Goal: Navigation & Orientation: Find specific page/section

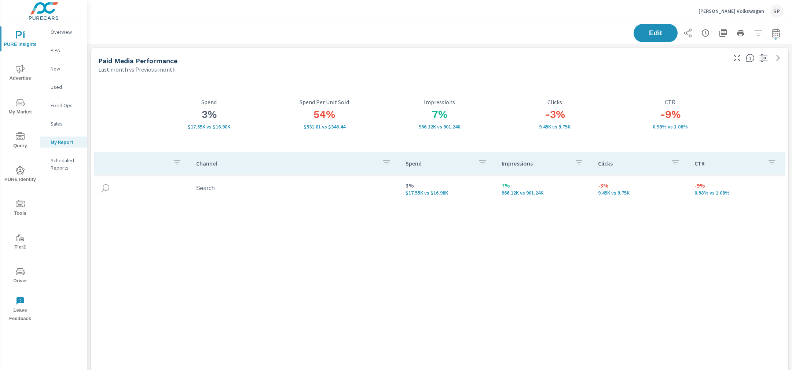
scroll to position [3209, 705]
click at [744, 13] on p "Karen Radley Volkswagen" at bounding box center [732, 11] width 66 height 7
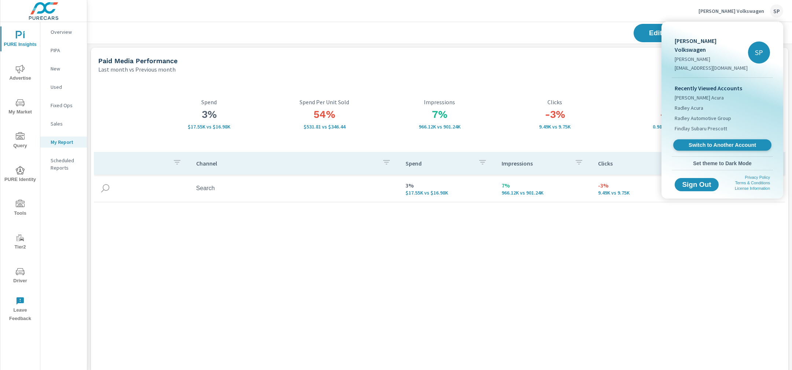
click at [697, 142] on span "Switch to Another Account" at bounding box center [722, 145] width 90 height 7
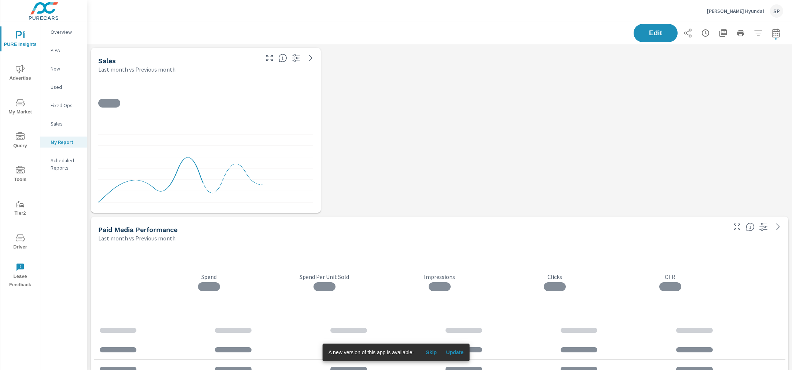
scroll to position [2197, 705]
click at [64, 31] on p "Overview" at bounding box center [66, 31] width 30 height 7
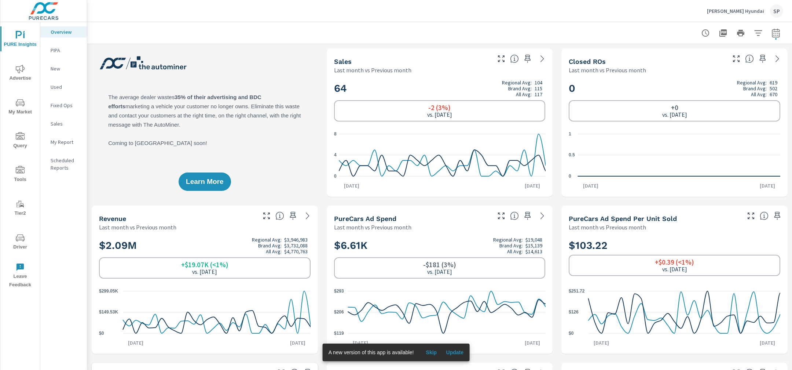
click at [19, 72] on icon "nav menu" at bounding box center [20, 69] width 9 height 8
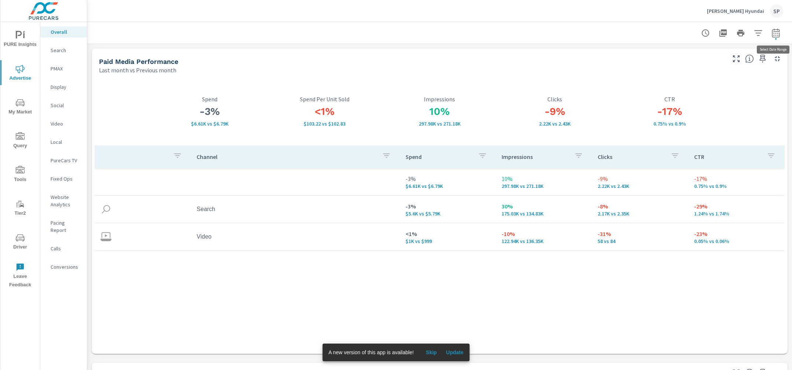
click at [774, 35] on icon "button" at bounding box center [775, 34] width 5 height 3
select select "Last month"
select select "Previous month"
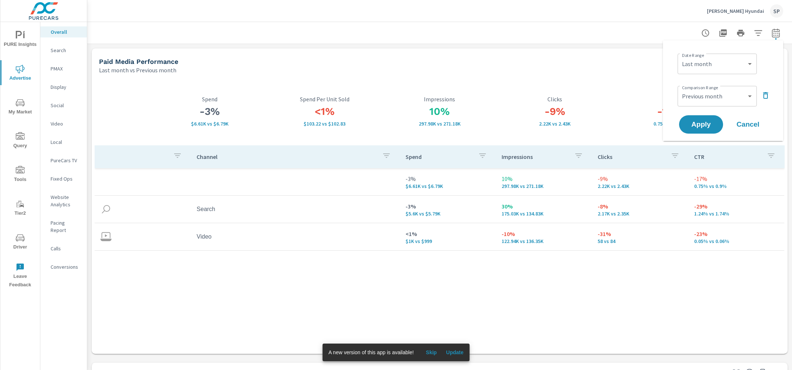
click at [763, 94] on icon "button" at bounding box center [765, 95] width 9 height 9
click at [700, 102] on span "Apply" at bounding box center [701, 103] width 30 height 7
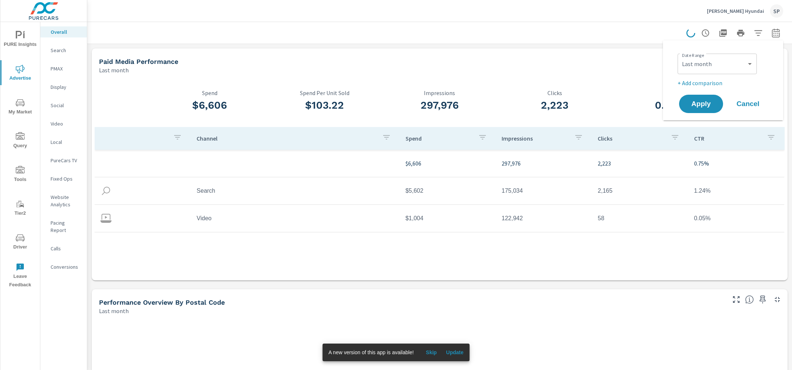
click at [59, 127] on p "Video" at bounding box center [66, 123] width 30 height 7
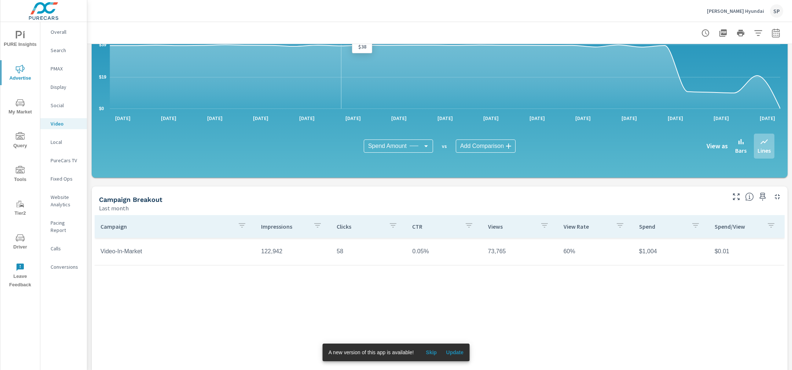
scroll to position [155, 0]
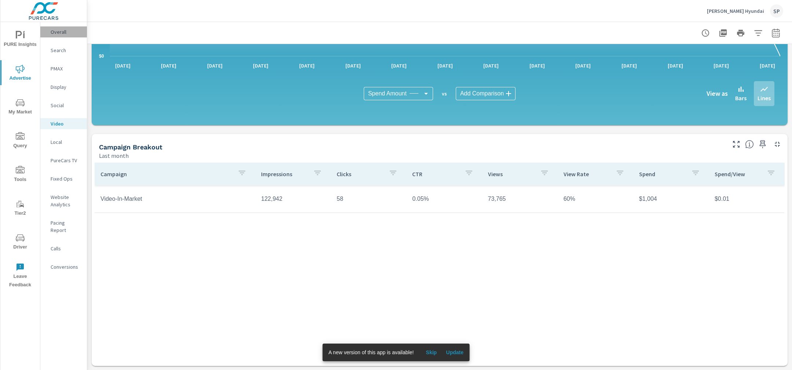
click at [58, 30] on p "Overall" at bounding box center [66, 31] width 30 height 7
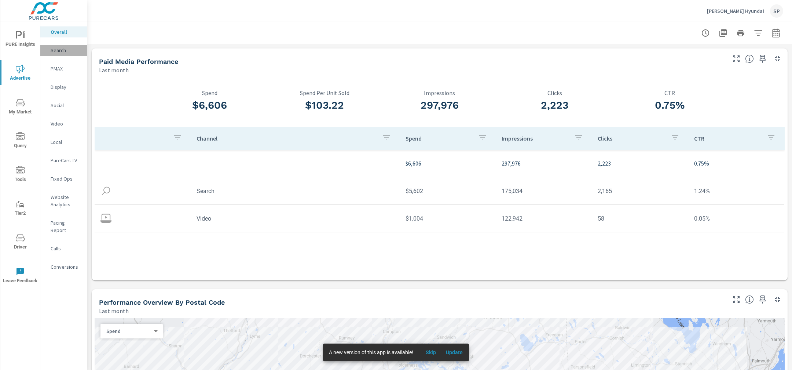
click at [62, 49] on p "Search" at bounding box center [66, 50] width 30 height 7
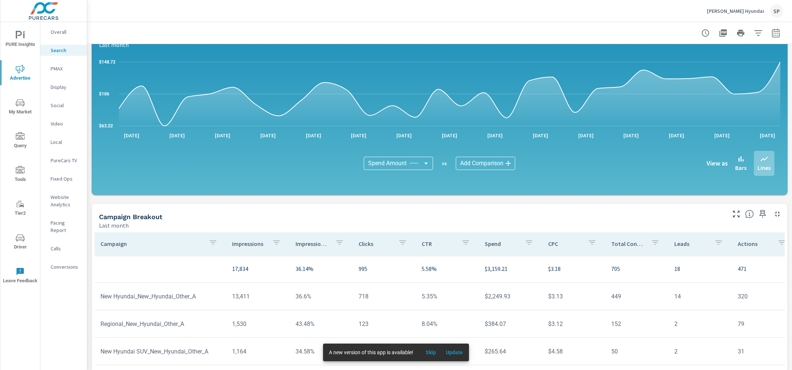
scroll to position [385, 0]
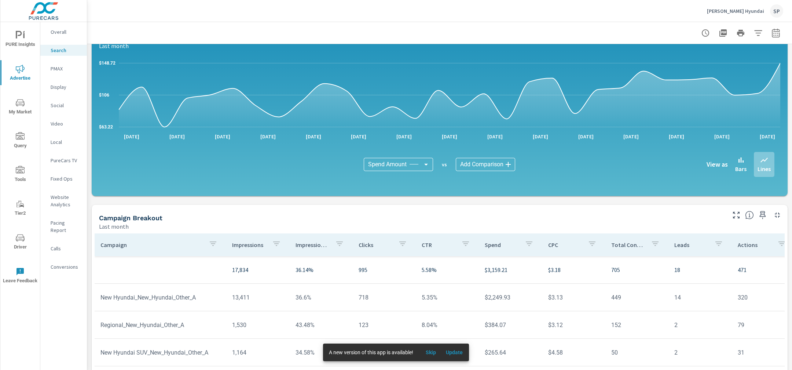
click at [59, 70] on p "PMAX" at bounding box center [66, 68] width 30 height 7
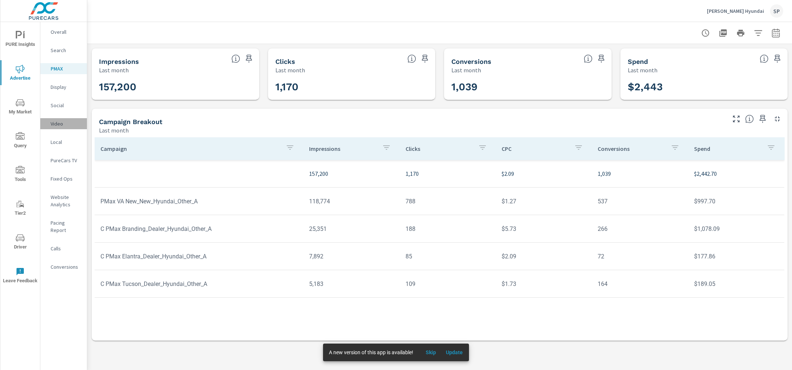
click at [58, 122] on p "Video" at bounding box center [66, 123] width 30 height 7
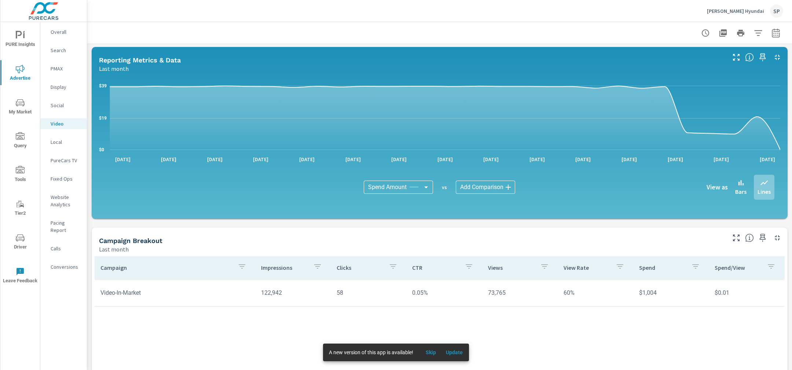
scroll to position [77, 0]
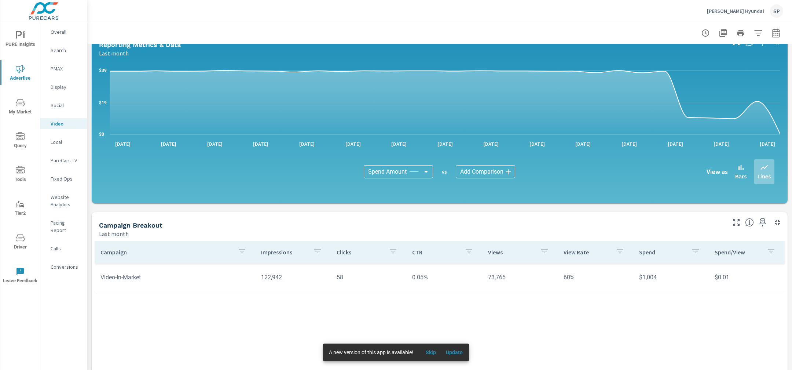
click at [57, 51] on p "Search" at bounding box center [66, 50] width 30 height 7
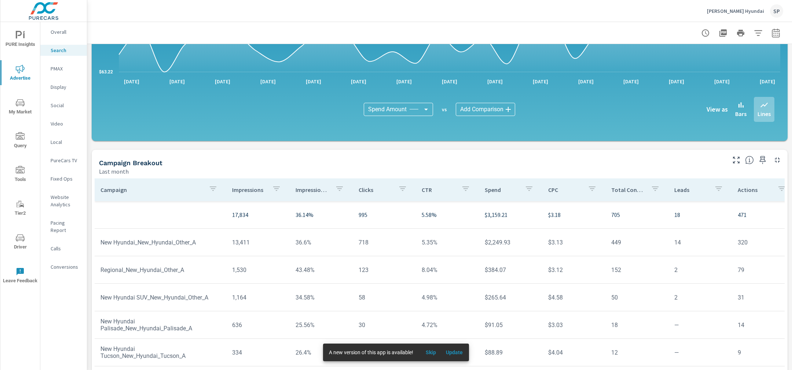
scroll to position [2, 0]
click at [59, 69] on p "PMAX" at bounding box center [66, 68] width 30 height 7
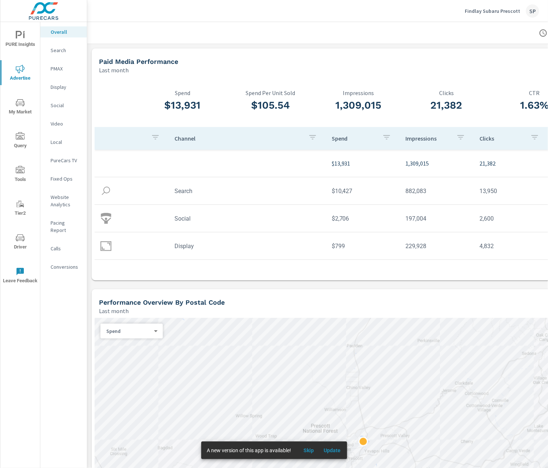
click at [506, 15] on div "Findlay Subaru Prescott SP" at bounding box center [502, 10] width 74 height 13
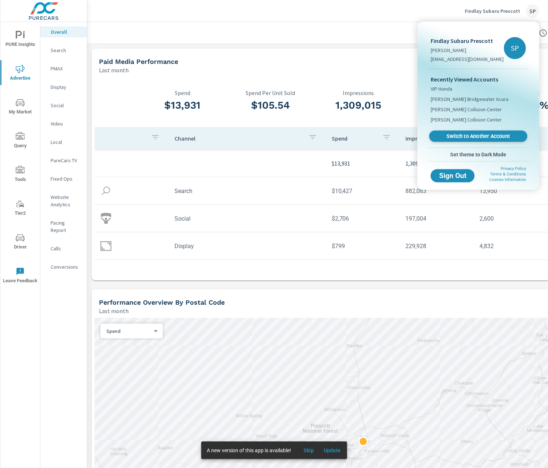
click at [472, 138] on span "Switch to Another Account" at bounding box center [478, 136] width 90 height 7
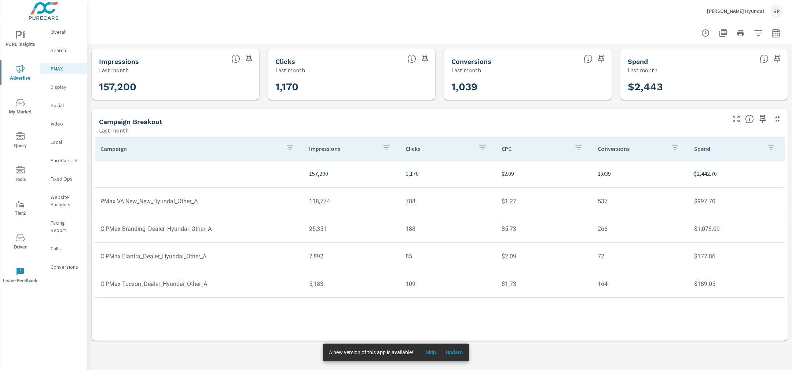
click at [734, 8] on p "[PERSON_NAME] Hyundai" at bounding box center [735, 11] width 57 height 7
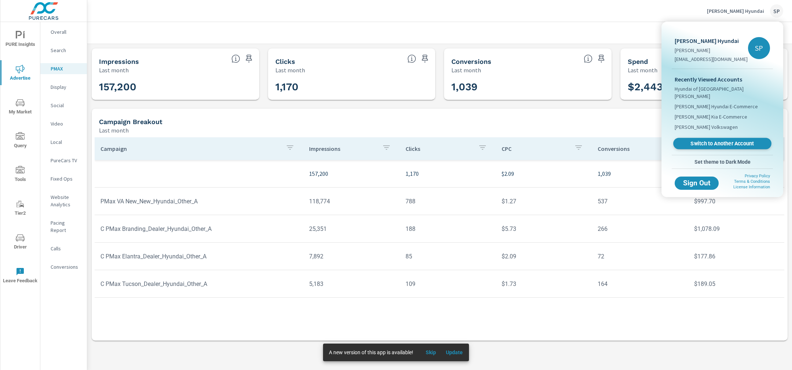
click at [711, 140] on span "Switch to Another Account" at bounding box center [722, 143] width 90 height 7
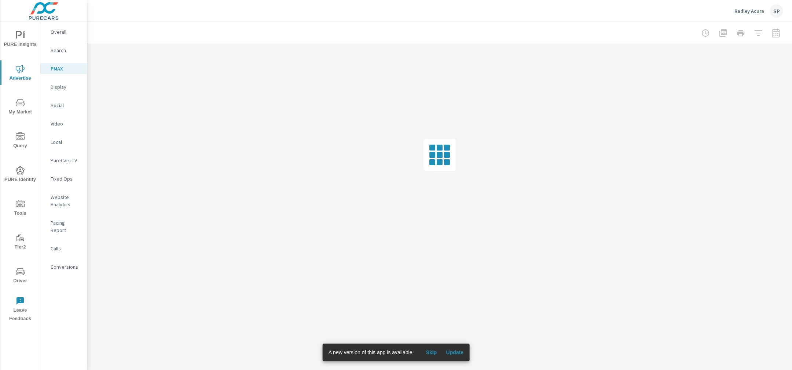
click at [19, 36] on icon "nav menu" at bounding box center [19, 35] width 6 height 8
click at [66, 140] on p "My Report" at bounding box center [66, 141] width 30 height 7
click at [455, 352] on span "Update" at bounding box center [455, 352] width 18 height 7
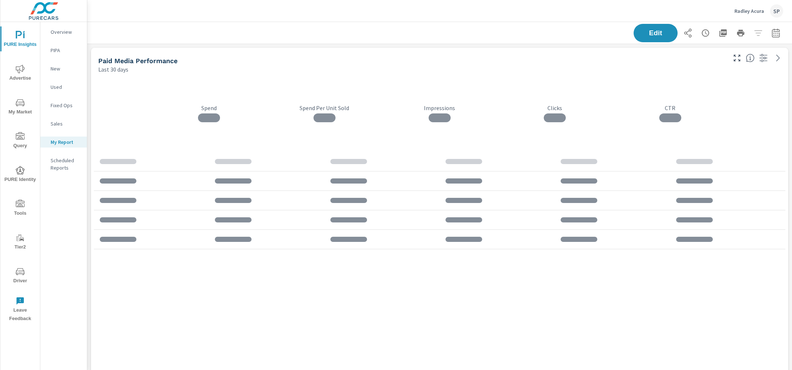
scroll to position [3715, 705]
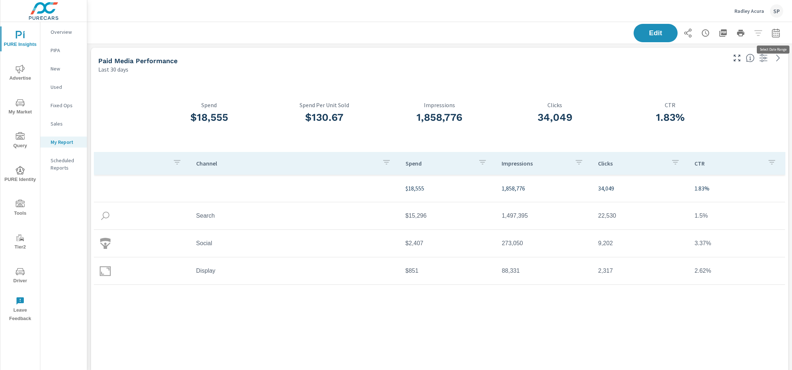
click at [780, 33] on icon "button" at bounding box center [776, 32] width 8 height 9
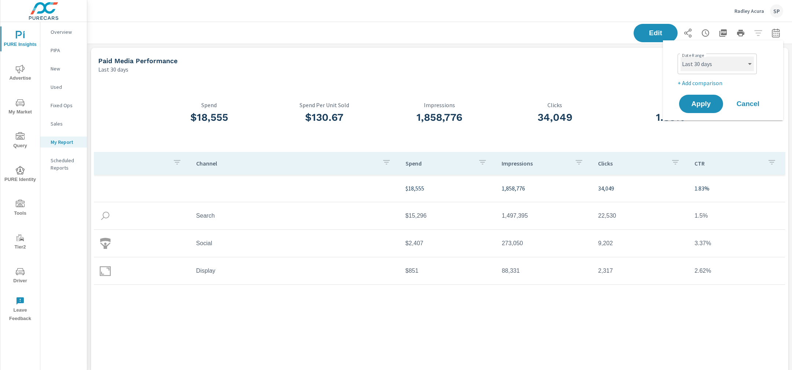
click at [717, 66] on select "Custom Yesterday Last week Last 7 days Last 14 days Last 30 days Last 45 days L…" at bounding box center [717, 63] width 73 height 15
select select "Last month"
click at [681, 56] on select "Custom Yesterday Last week Last 7 days Last 14 days Last 30 days Last 45 days L…" at bounding box center [717, 63] width 73 height 15
click at [696, 81] on p "+ Add comparison" at bounding box center [725, 82] width 94 height 9
click at [697, 98] on select "Custom Previous period Previous month Previous year" at bounding box center [717, 96] width 73 height 15
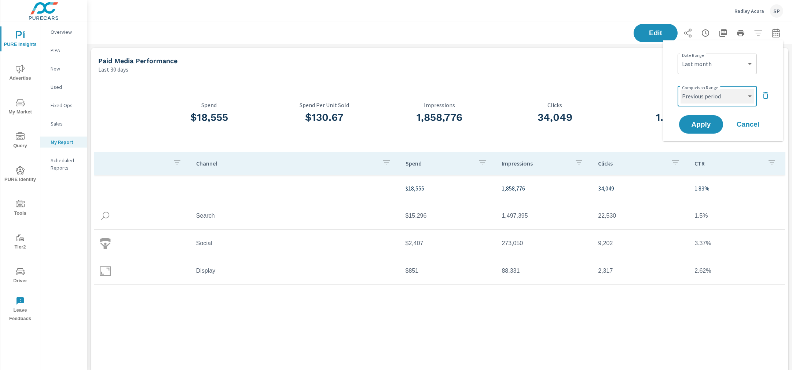
select select "Previous month"
click at [681, 89] on select "Custom Previous period Previous month Previous year" at bounding box center [717, 96] width 73 height 15
click at [699, 120] on button "Apply" at bounding box center [700, 124] width 45 height 19
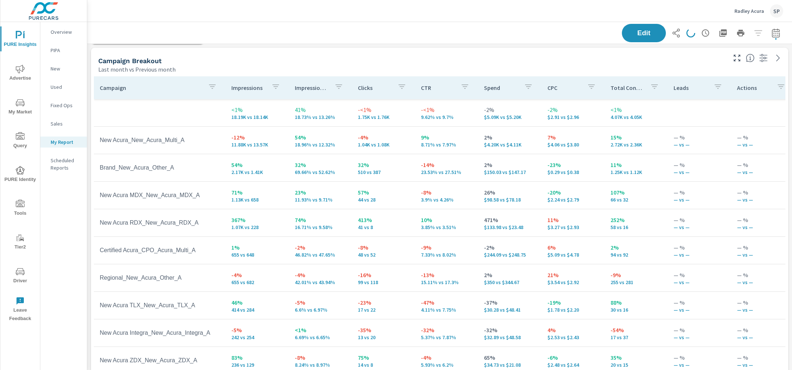
scroll to position [675, 0]
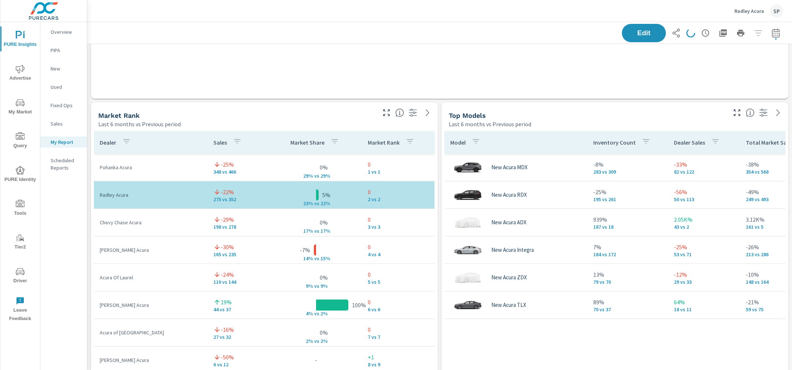
scroll to position [1977, 0]
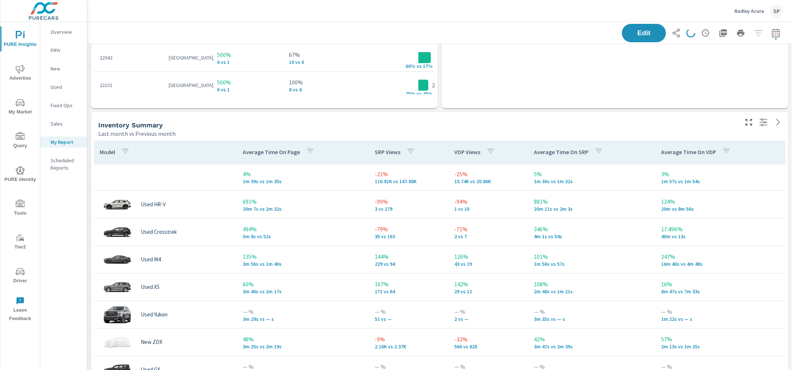
scroll to position [2806, 0]
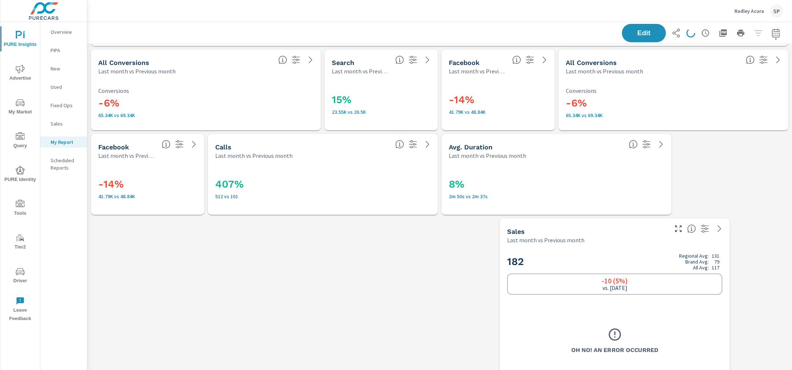
scroll to position [3373, 0]
click at [743, 10] on p "Radley Acura" at bounding box center [749, 11] width 30 height 7
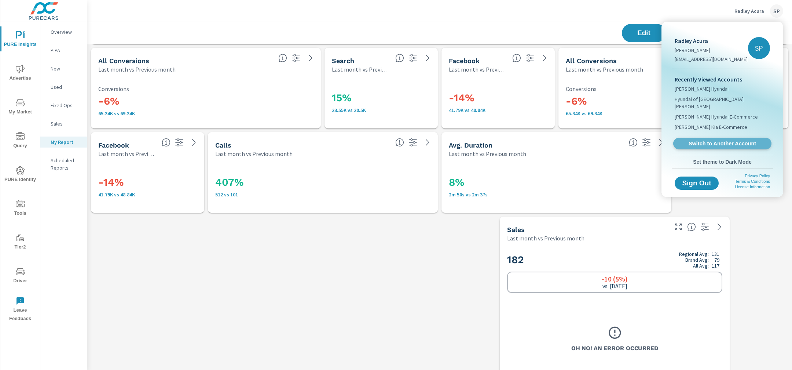
click at [700, 140] on span "Switch to Another Account" at bounding box center [722, 143] width 90 height 7
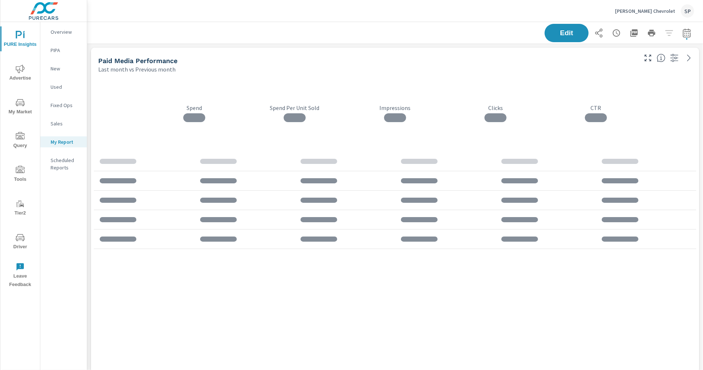
scroll to position [2787, 616]
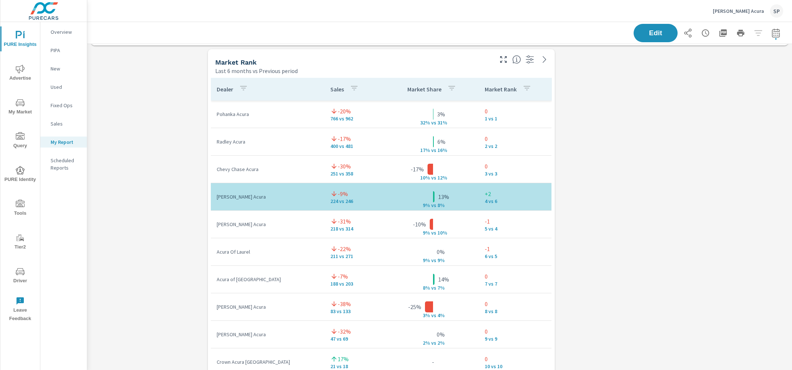
scroll to position [2107, 0]
click at [753, 9] on p "Karen Radley Acura" at bounding box center [738, 11] width 51 height 7
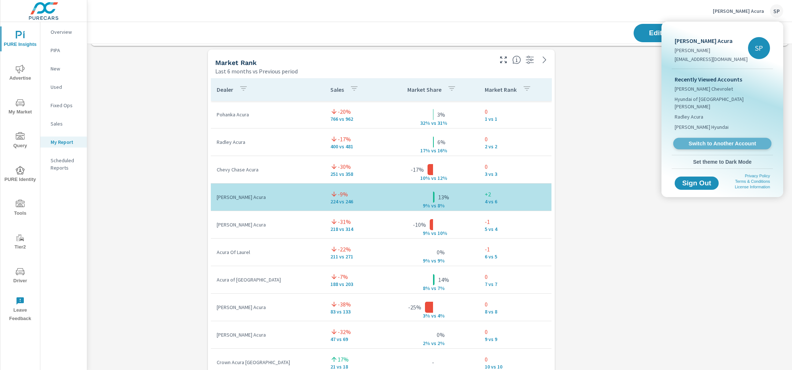
click at [718, 140] on span "Switch to Another Account" at bounding box center [722, 143] width 90 height 7
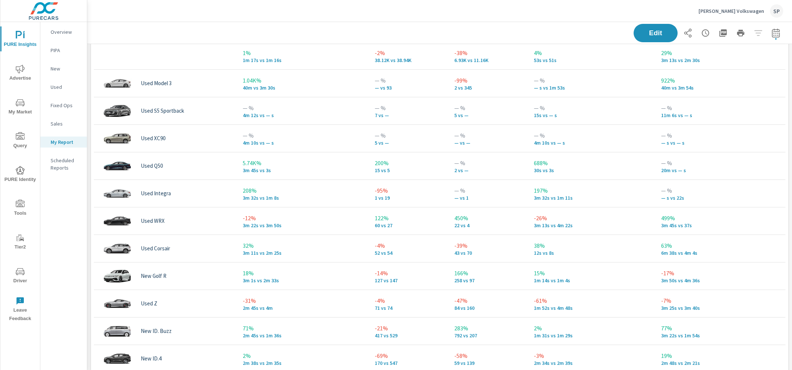
scroll to position [741, 0]
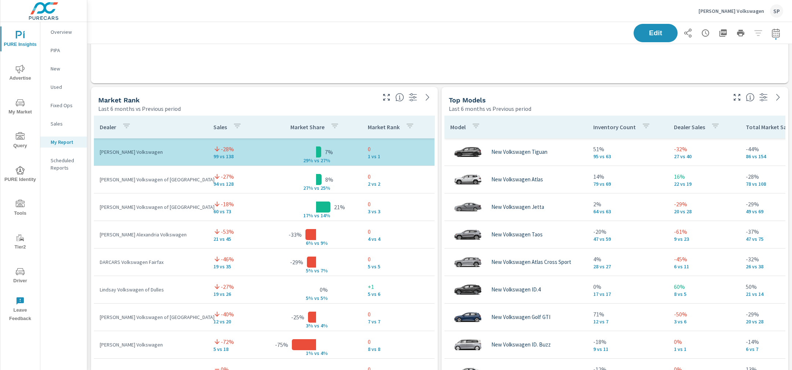
scroll to position [1808, 0]
